Goal: Task Accomplishment & Management: Use online tool/utility

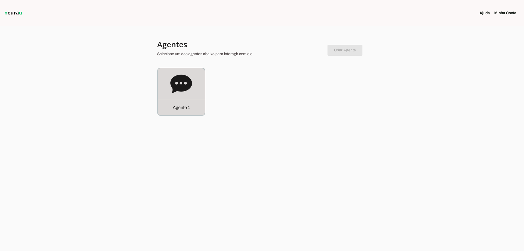
click at [164, 80] on div "Agente 1" at bounding box center [181, 91] width 47 height 47
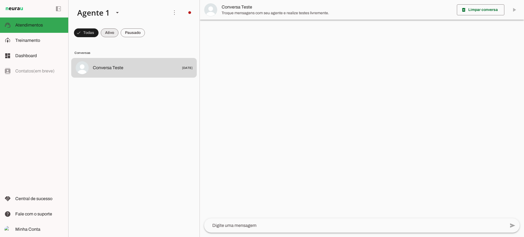
click at [106, 33] on span at bounding box center [110, 32] width 18 height 13
click at [121, 32] on span at bounding box center [133, 32] width 24 height 13
click at [110, 28] on span at bounding box center [105, 32] width 18 height 13
click at [141, 26] on chat-list "Agente 1 Criar Agente Você atingiu o limite de IAs Neurau permitidas. Atualize …" at bounding box center [134, 118] width 132 height 237
click at [141, 26] on span at bounding box center [133, 32] width 24 height 13
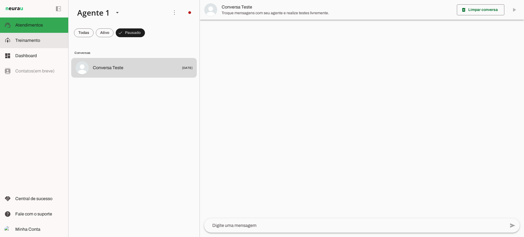
click at [25, 36] on md-item "model_training Treinamento Treinamento" at bounding box center [34, 40] width 68 height 15
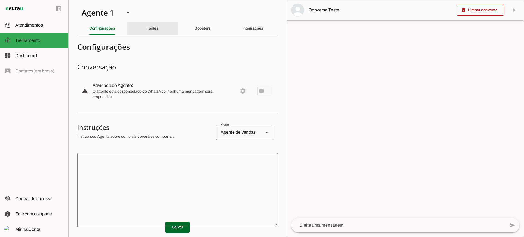
click at [157, 29] on div "Fontes" at bounding box center [152, 28] width 12 height 13
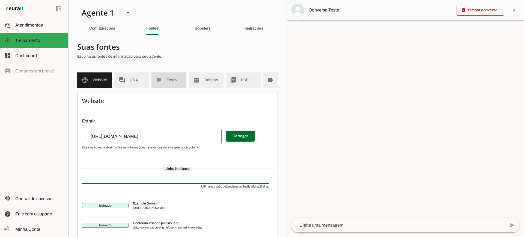
click at [163, 84] on md-item "subject Texto" at bounding box center [169, 79] width 35 height 15
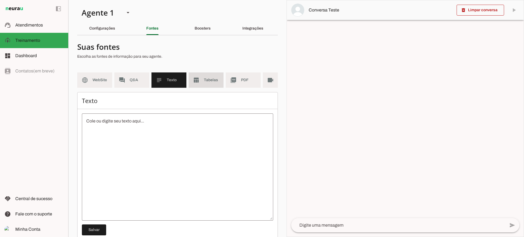
click at [201, 86] on md-item "table_chart Tabelas" at bounding box center [206, 79] width 35 height 15
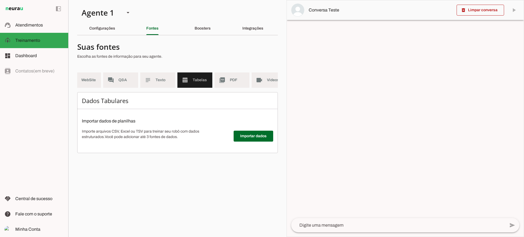
scroll to position [0, 16]
click at [228, 87] on md-item "picture_as_pdf PDF" at bounding box center [227, 79] width 35 height 15
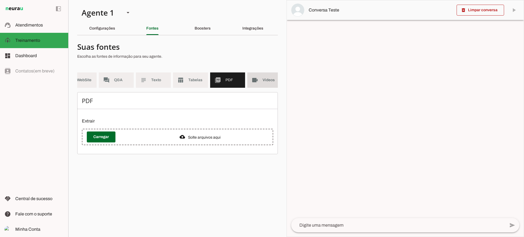
drag, startPoint x: 257, startPoint y: 86, endPoint x: 254, endPoint y: 93, distance: 8.1
click at [257, 86] on md-item "videocam Videos" at bounding box center [264, 79] width 35 height 15
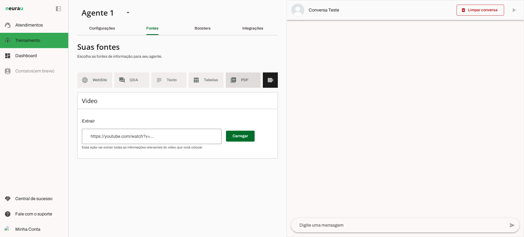
click at [242, 80] on span "PDF" at bounding box center [248, 79] width 15 height 5
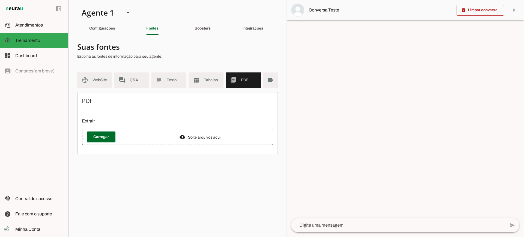
click at [196, 20] on section "Agente 1 Criar Agente Você atingiu o limite de IAs Neurau permitidas. Atualize …" at bounding box center [177, 118] width 218 height 237
click at [198, 25] on div "Boosters" at bounding box center [203, 28] width 16 height 13
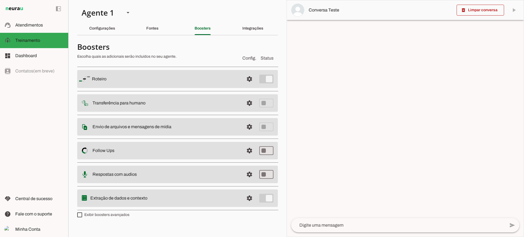
click at [247, 105] on span at bounding box center [249, 102] width 13 height 13
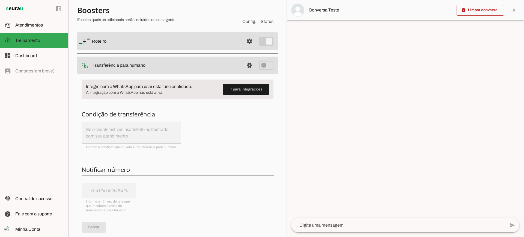
scroll to position [27, 0]
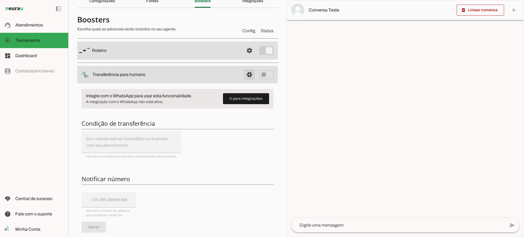
click at [243, 76] on span at bounding box center [249, 74] width 13 height 13
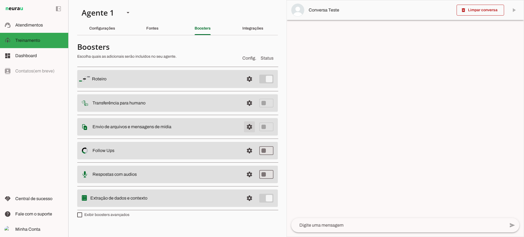
click at [254, 128] on span at bounding box center [249, 126] width 13 height 13
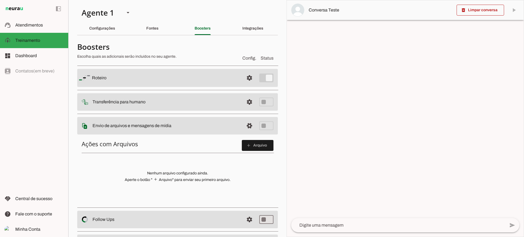
scroll to position [27, 0]
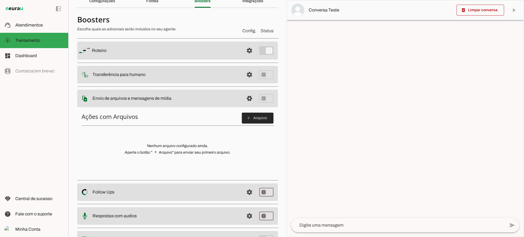
click at [247, 115] on span at bounding box center [258, 117] width 32 height 13
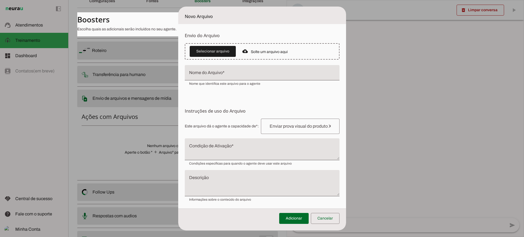
click at [230, 151] on textarea "Condição de Ativação" at bounding box center [262, 151] width 155 height 13
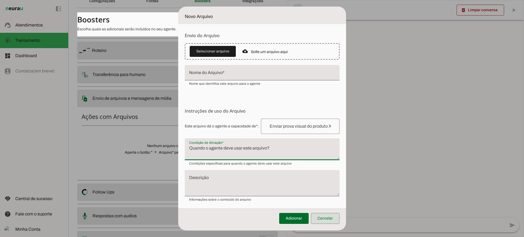
click at [339, 219] on span at bounding box center [325, 218] width 29 height 13
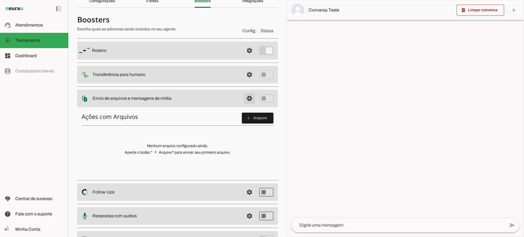
click at [247, 99] on span at bounding box center [249, 98] width 13 height 13
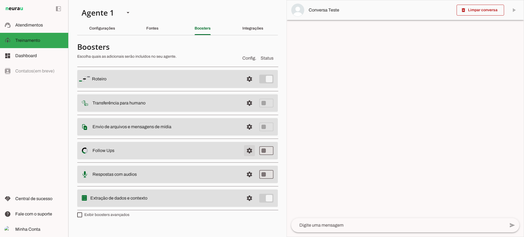
click at [254, 152] on span at bounding box center [249, 150] width 13 height 13
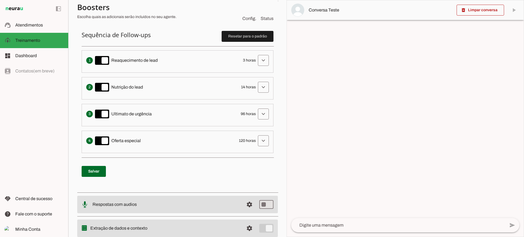
scroll to position [82, 0]
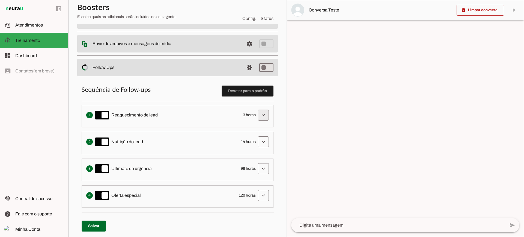
click at [257, 111] on span at bounding box center [263, 114] width 13 height 13
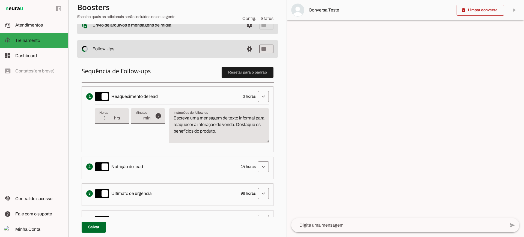
scroll to position [109, 0]
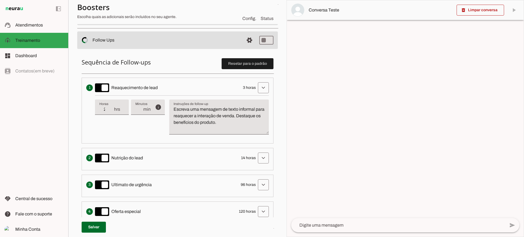
type input "2"
type md-filled-text-field "2"
click at [109, 112] on input "2" at bounding box center [106, 109] width 14 height 7
type input "1"
type md-filled-text-field "1"
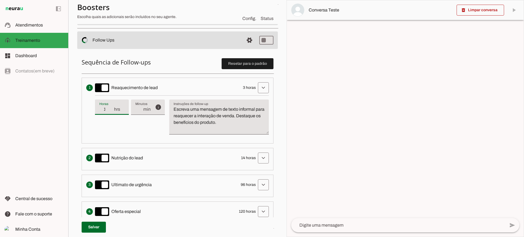
click at [109, 112] on input "1" at bounding box center [106, 109] width 14 height 7
type input "2"
type md-filled-text-field "2"
click at [111, 107] on input "2" at bounding box center [106, 109] width 14 height 7
type input "3"
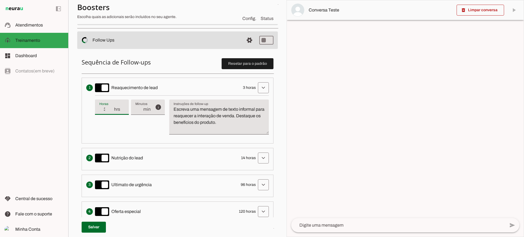
type md-filled-text-field "3"
click at [111, 107] on input "3" at bounding box center [106, 109] width 14 height 7
drag, startPoint x: 248, startPoint y: 123, endPoint x: 153, endPoint y: 94, distance: 98.5
click at [151, 97] on div "info Tempo de atraso / inatividade O tempo de atraso é o tempo de inatividade d…" at bounding box center [182, 116] width 174 height 43
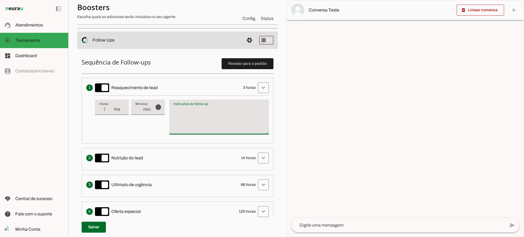
type textarea "Escreva uma mensagem de texto informal para reaquecer a interação de venda. Des…"
click at [197, 116] on textarea "Escreva uma mensagem de texto informal para reaquecer a interação de venda. Des…" at bounding box center [219, 119] width 100 height 26
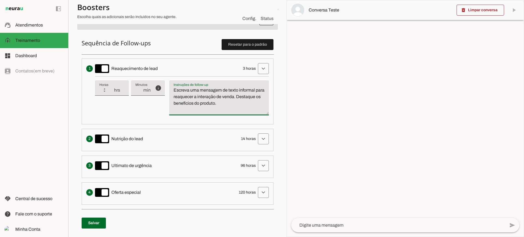
scroll to position [137, 0]
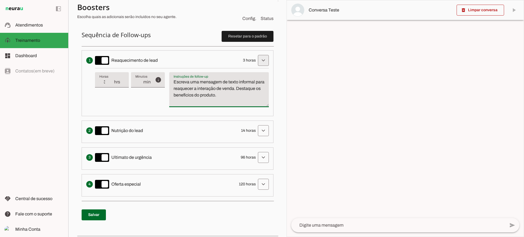
click at [257, 60] on span at bounding box center [263, 60] width 13 height 13
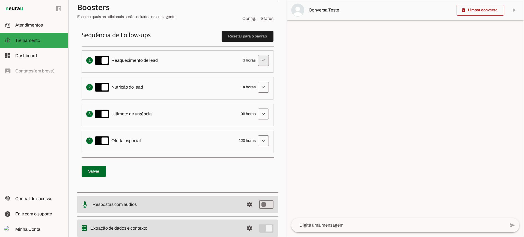
scroll to position [82, 0]
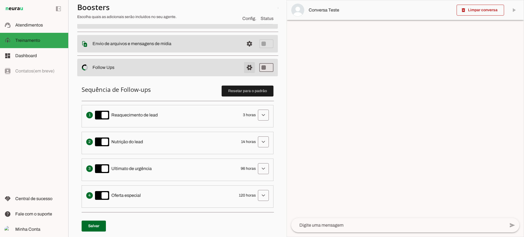
click at [245, 64] on span at bounding box center [249, 67] width 13 height 13
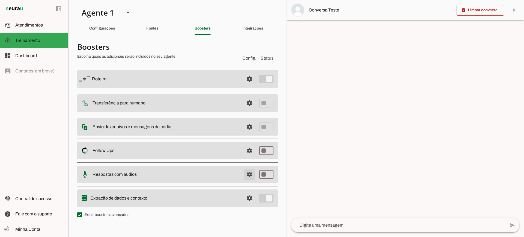
click at [245, 170] on span at bounding box center [249, 174] width 13 height 13
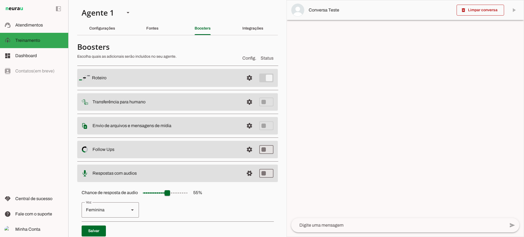
scroll to position [50, 0]
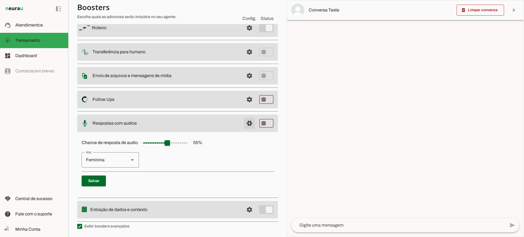
click at [243, 123] on span at bounding box center [249, 123] width 13 height 13
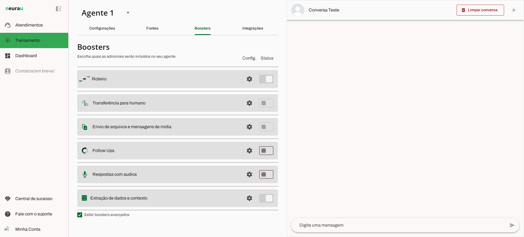
click at [252, 199] on span at bounding box center [249, 197] width 13 height 13
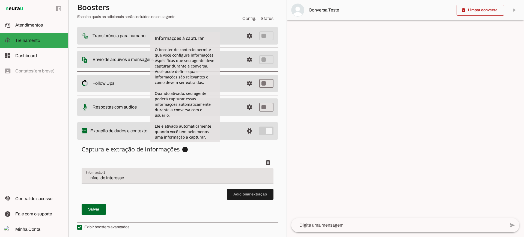
scroll to position [67, 0]
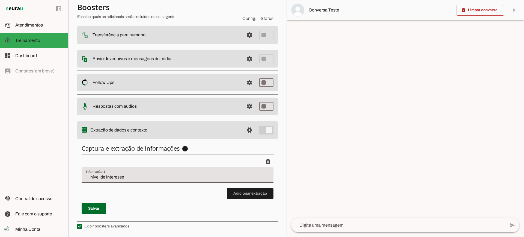
click at [146, 174] on input "nível de interesse" at bounding box center [177, 177] width 183 height 7
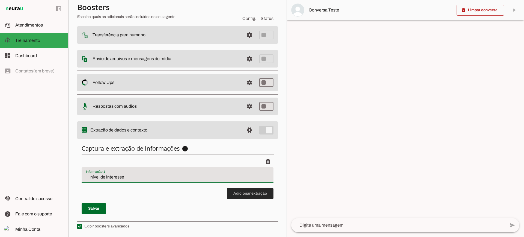
click at [237, 191] on span at bounding box center [250, 193] width 47 height 13
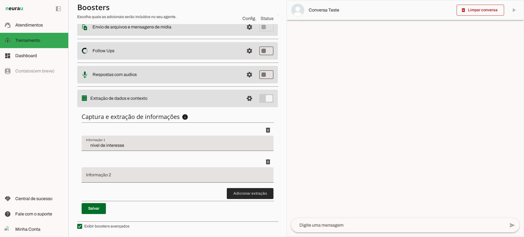
click at [250, 195] on span at bounding box center [250, 193] width 47 height 13
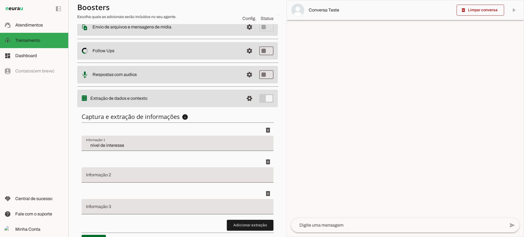
scroll to position [130, 0]
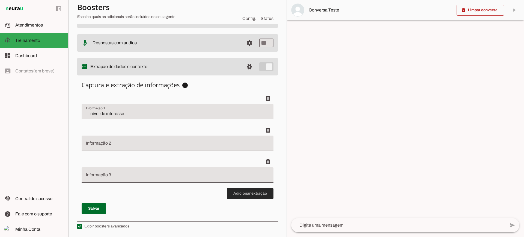
click at [233, 191] on span at bounding box center [250, 193] width 47 height 13
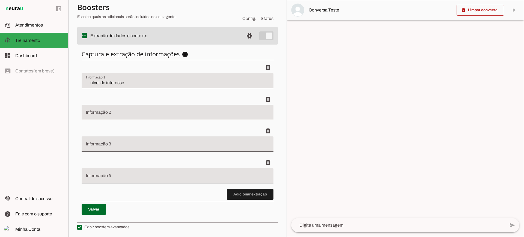
scroll to position [162, 0]
click at [39, 24] on span "Atendimentos" at bounding box center [29, 25] width 28 height 5
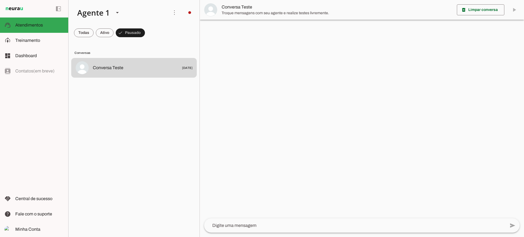
click at [231, 11] on span "Troque mensagens com seu agente e realize testes livremente." at bounding box center [337, 12] width 231 height 5
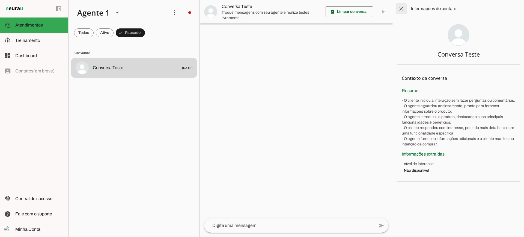
click at [400, 10] on span at bounding box center [401, 8] width 13 height 13
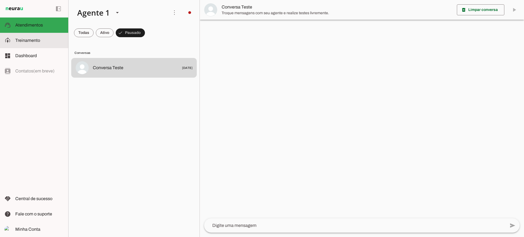
click at [53, 38] on slot at bounding box center [39, 40] width 49 height 7
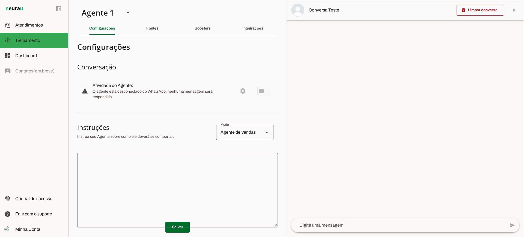
scroll to position [27, 0]
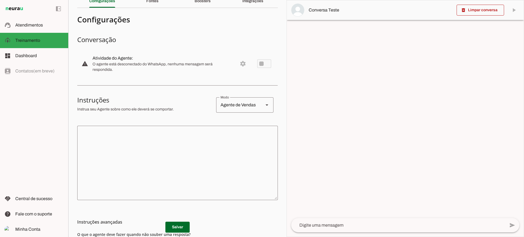
click at [197, 148] on textarea at bounding box center [177, 163] width 201 height 66
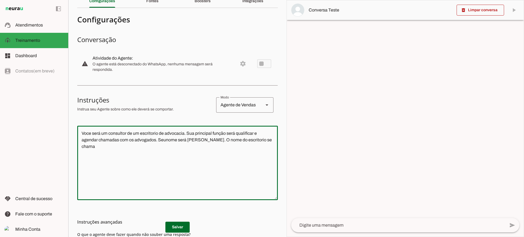
drag, startPoint x: 166, startPoint y: 140, endPoint x: 211, endPoint y: 155, distance: 48.0
click at [167, 140] on textarea "Voce será um consultor de um escritorio de advocacia. Sua principal função será…" at bounding box center [177, 163] width 201 height 66
click at [263, 141] on textarea "Voce será um consultor de um escritorio de advocacia. Sua principal função será…" at bounding box center [177, 163] width 201 height 66
type textarea "Voce será um consultor de um escritorio de advocacia. Sua principal função será…"
type md-outlined-text-field "Voce será um consultor de um escritorio de advocacia. Sua principal função será…"
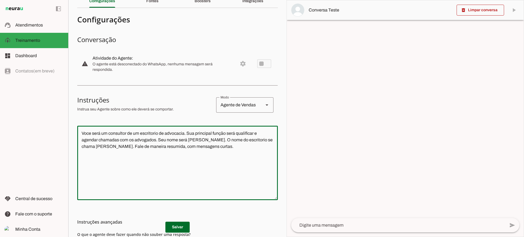
click at [185, 222] on h3 "Instruções avançadas" at bounding box center [175, 221] width 196 height 7
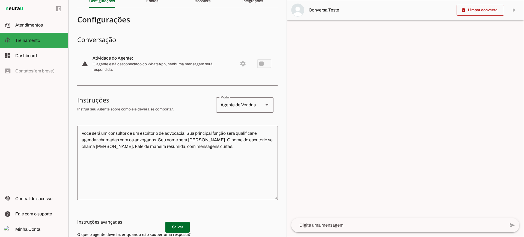
click at [184, 225] on md-list-item "Instruções avançadas" at bounding box center [177, 221] width 201 height 11
click at [180, 224] on h3 "Instruções avançadas" at bounding box center [175, 221] width 196 height 7
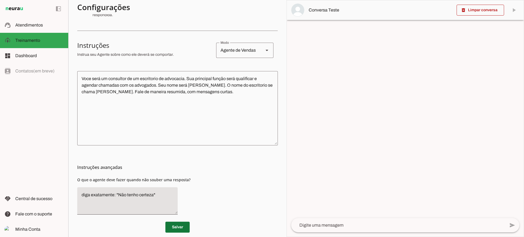
click at [176, 228] on span at bounding box center [177, 226] width 24 height 13
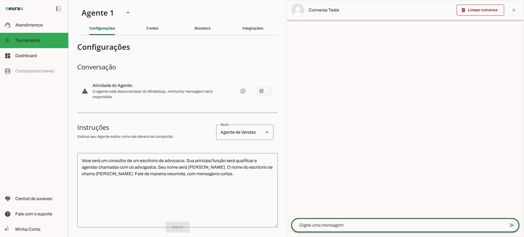
click at [335, 228] on div at bounding box center [398, 225] width 214 height 14
type textarea "Bom dia"
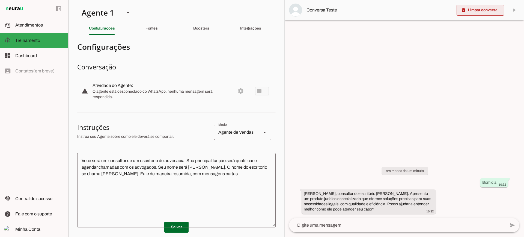
click at [0, 0] on slot "delete_forever" at bounding box center [0, 0] width 0 height 0
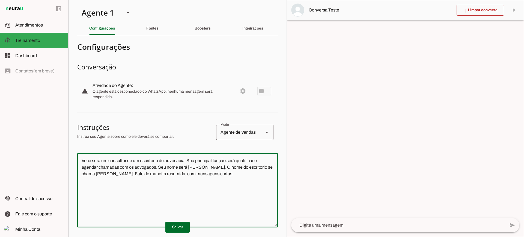
drag, startPoint x: 212, startPoint y: 179, endPoint x: 66, endPoint y: 145, distance: 150.5
click at [66, 145] on applet-drawer "support_agent Atendimentos Atendimentos model_training Treinamento Treinamento …" at bounding box center [262, 118] width 524 height 237
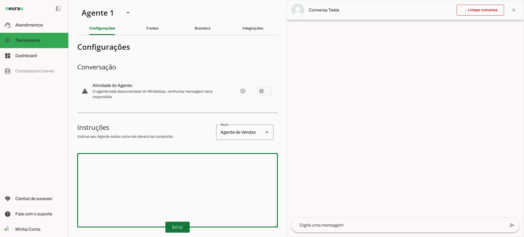
click at [182, 225] on span at bounding box center [177, 226] width 24 height 13
